Goal: Task Accomplishment & Management: Manage account settings

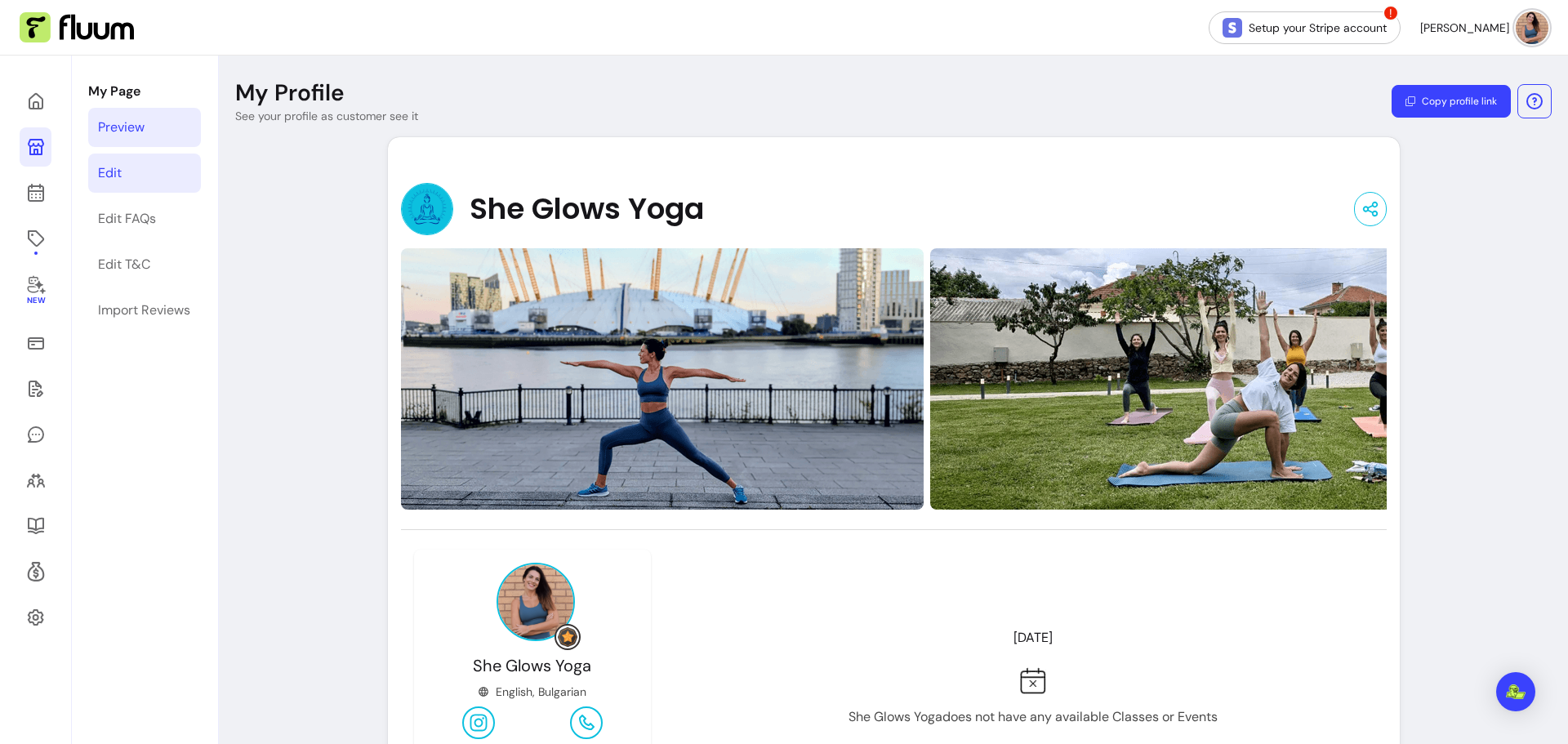
click at [124, 177] on link "Edit" at bounding box center [145, 173] width 113 height 39
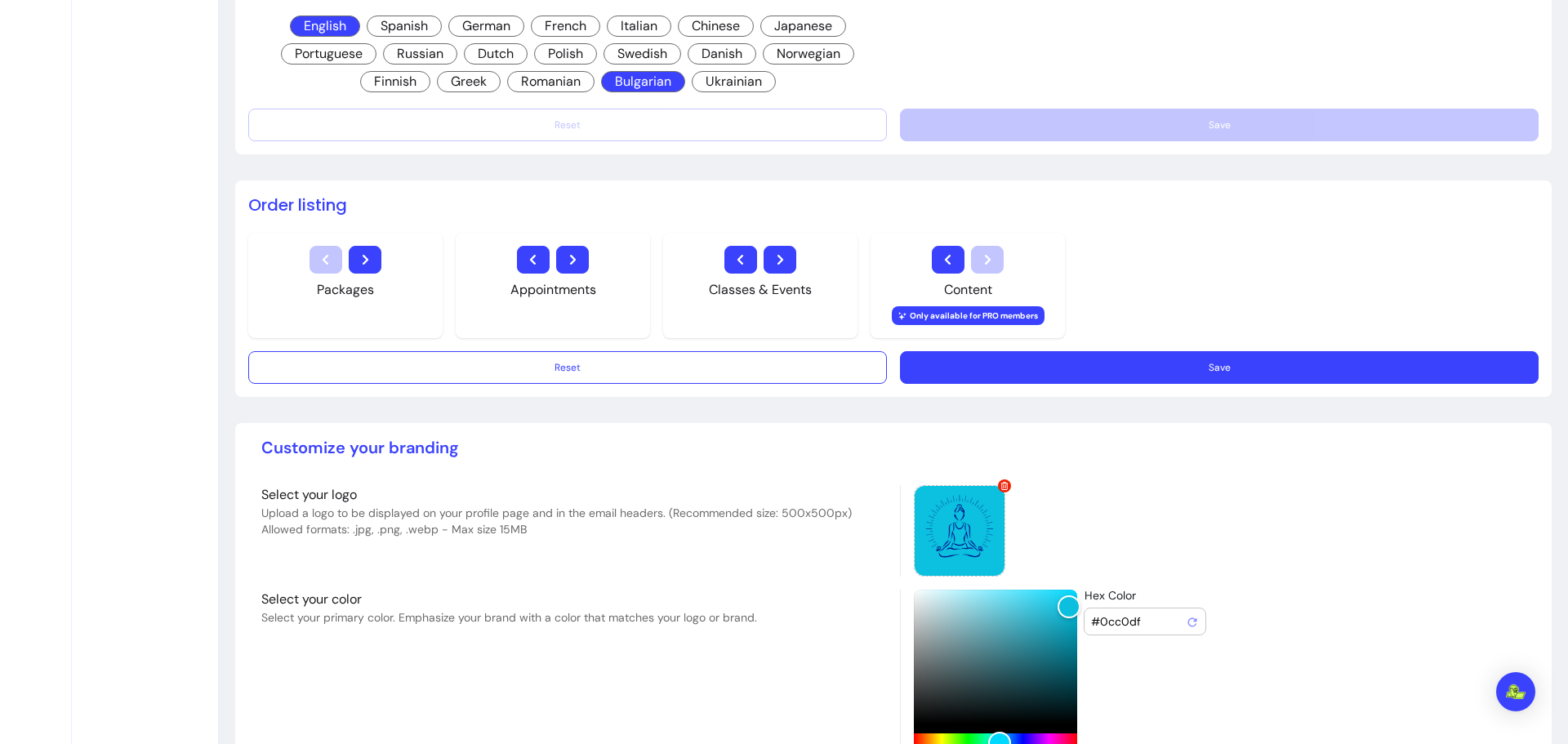
scroll to position [1234, 0]
